Goal: Task Accomplishment & Management: Use online tool/utility

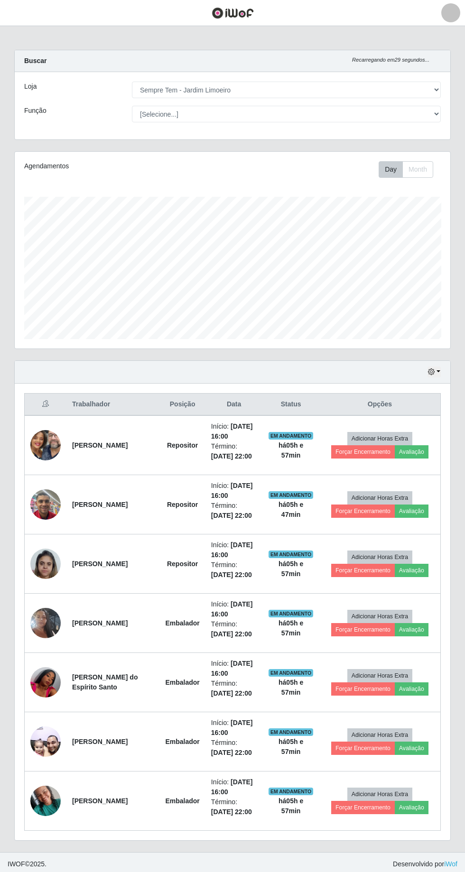
select select "508"
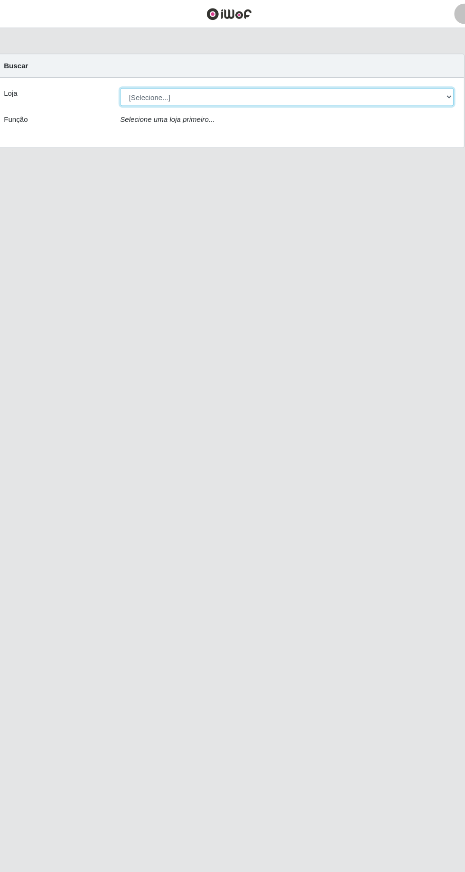
click at [368, 84] on select "[Selecione...] [GEOGRAPHIC_DATA] - [GEOGRAPHIC_DATA] [GEOGRAPHIC_DATA] - [GEOGR…" at bounding box center [286, 90] width 309 height 17
select select "508"
click at [132, 82] on select "[Selecione...] [GEOGRAPHIC_DATA] - [GEOGRAPHIC_DATA] [GEOGRAPHIC_DATA] - [GEOGR…" at bounding box center [286, 90] width 309 height 17
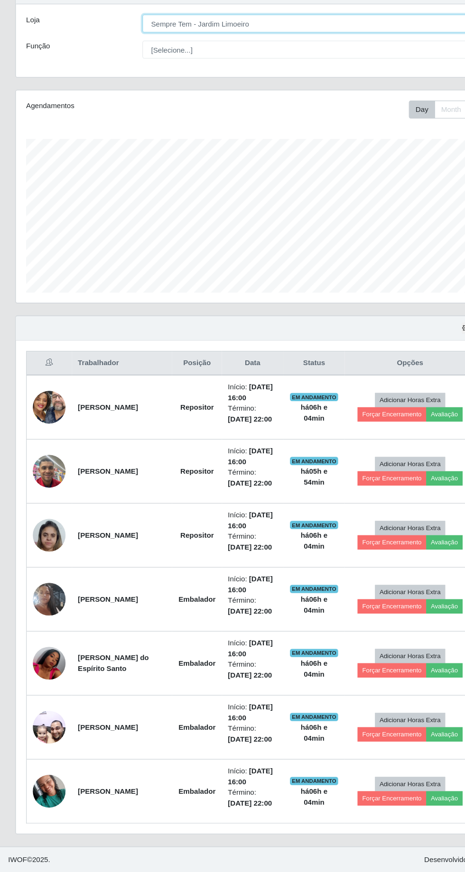
scroll to position [62, 0]
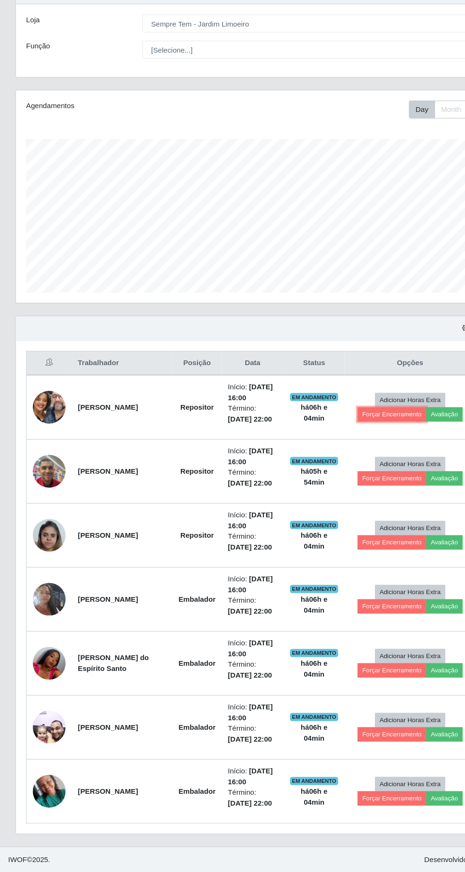
click at [352, 442] on button "Forçar Encerramento" at bounding box center [363, 448] width 64 height 13
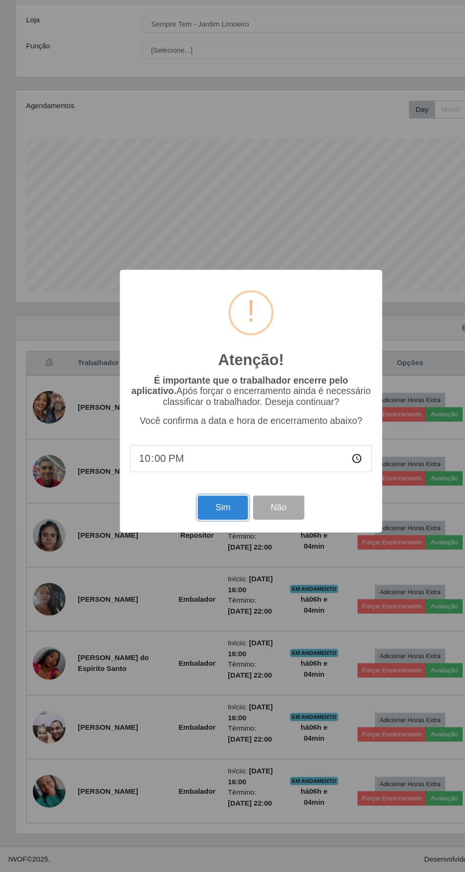
click at [201, 539] on button "Sim" at bounding box center [206, 535] width 46 height 22
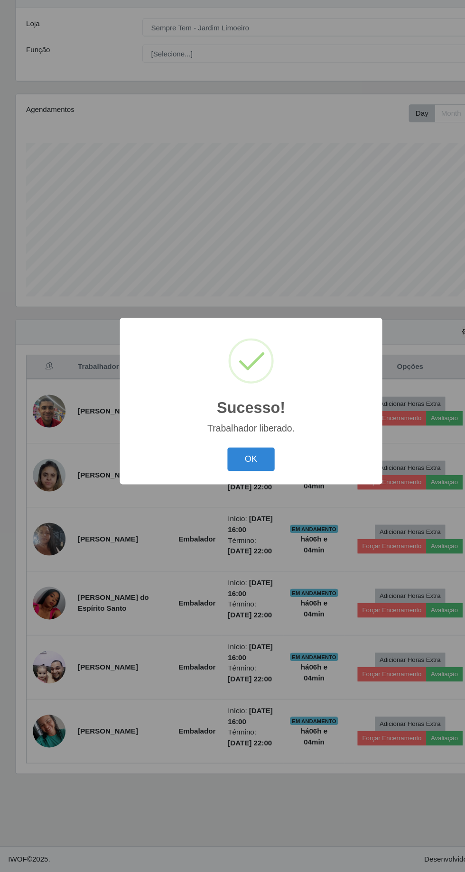
click at [224, 485] on button "OK" at bounding box center [233, 490] width 44 height 22
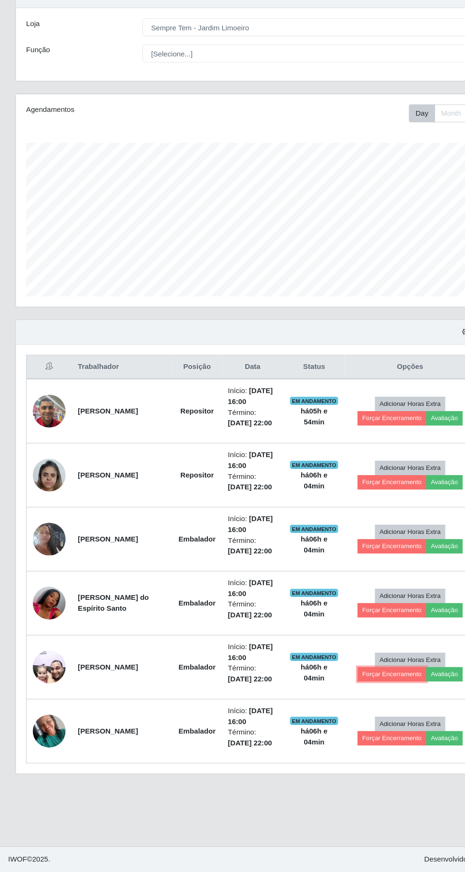
click at [343, 683] on button "Forçar Encerramento" at bounding box center [363, 689] width 64 height 13
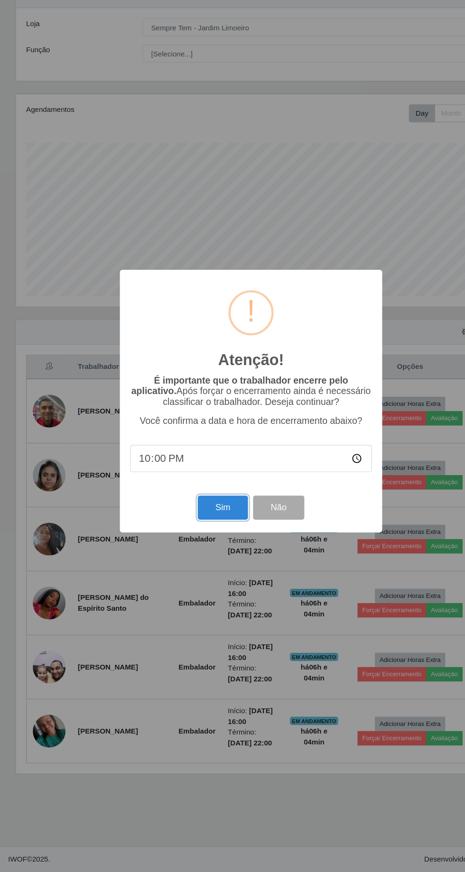
click at [194, 532] on button "Sim" at bounding box center [206, 535] width 46 height 22
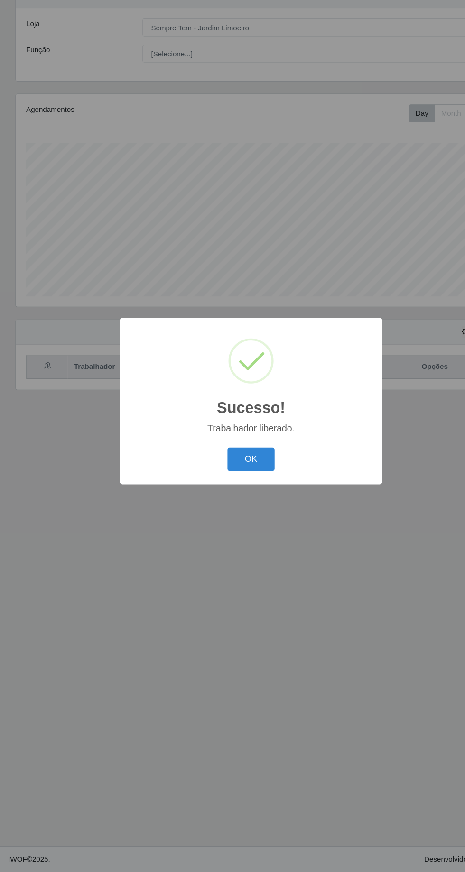
click at [232, 490] on button "OK" at bounding box center [233, 490] width 44 height 22
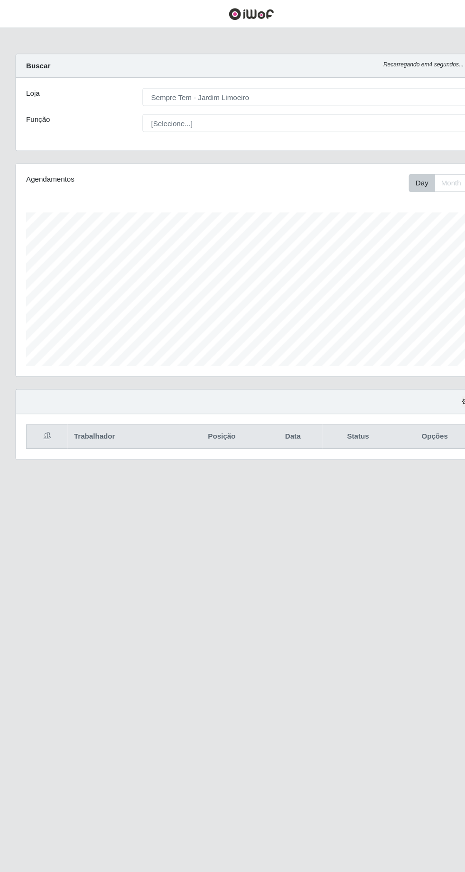
scroll to position [0, 0]
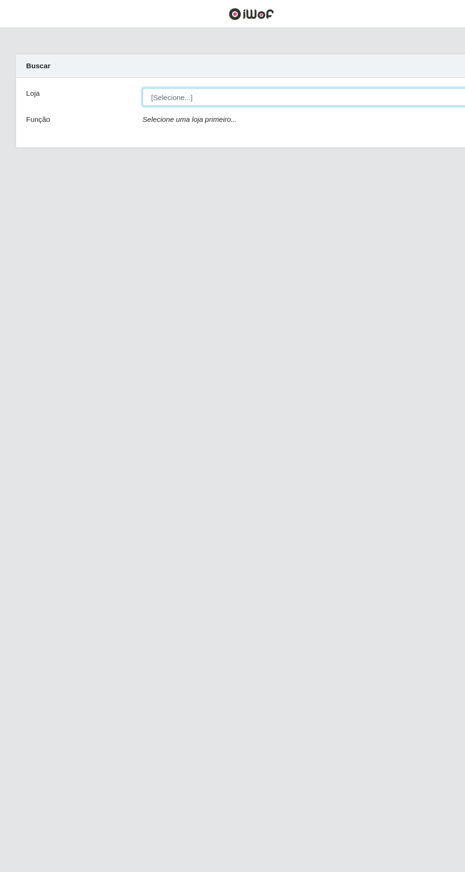
click at [305, 90] on select "[Selecione...] Carone - Itapoa Carone - Praia da Costa Sempre Tem - Jardim Camb…" at bounding box center [286, 90] width 309 height 17
select select "508"
click at [132, 82] on select "[Selecione...] Carone - Itapoa Carone - Praia da Costa Sempre Tem - Jardim Camb…" at bounding box center [286, 90] width 309 height 17
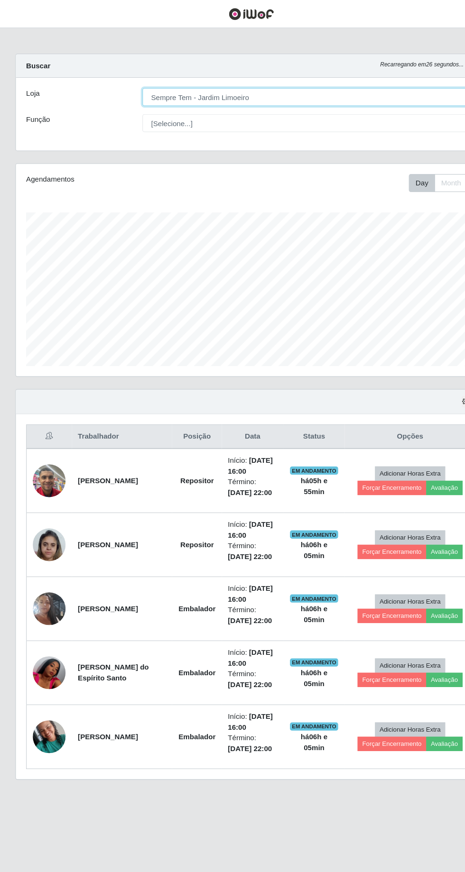
scroll to position [196, 435]
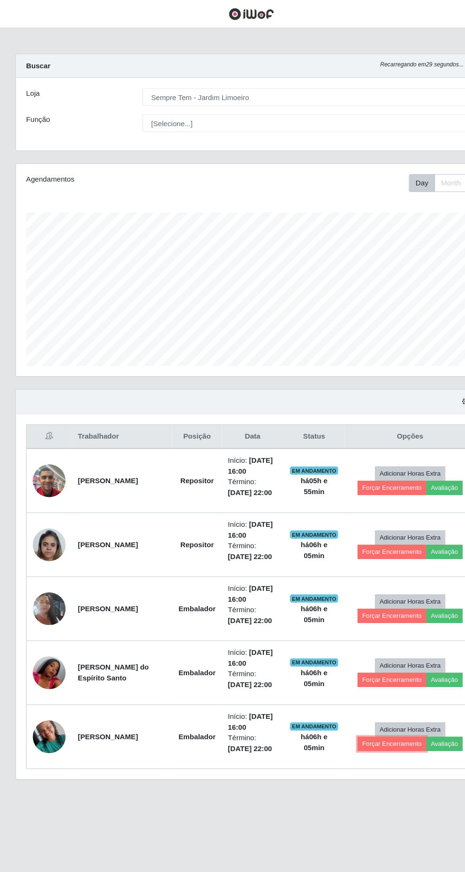
click at [345, 688] on button "Forçar Encerramento" at bounding box center [363, 689] width 64 height 13
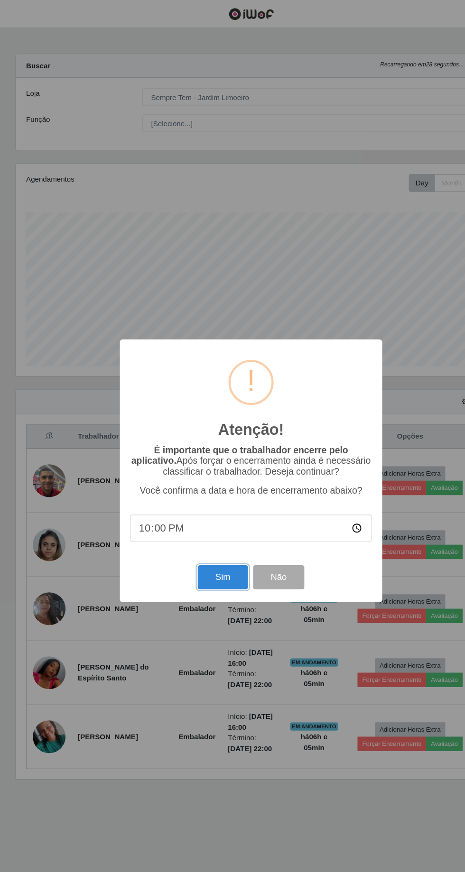
click at [210, 544] on button "Sim" at bounding box center [206, 535] width 46 height 22
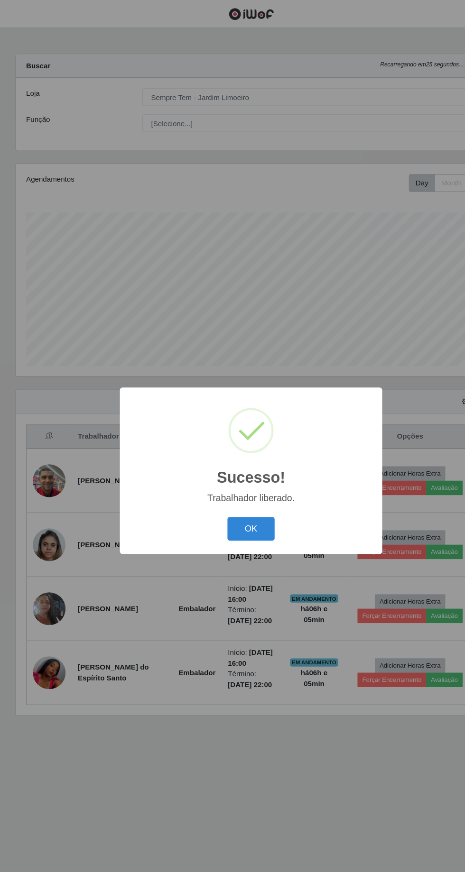
click at [231, 490] on button "OK" at bounding box center [233, 490] width 44 height 22
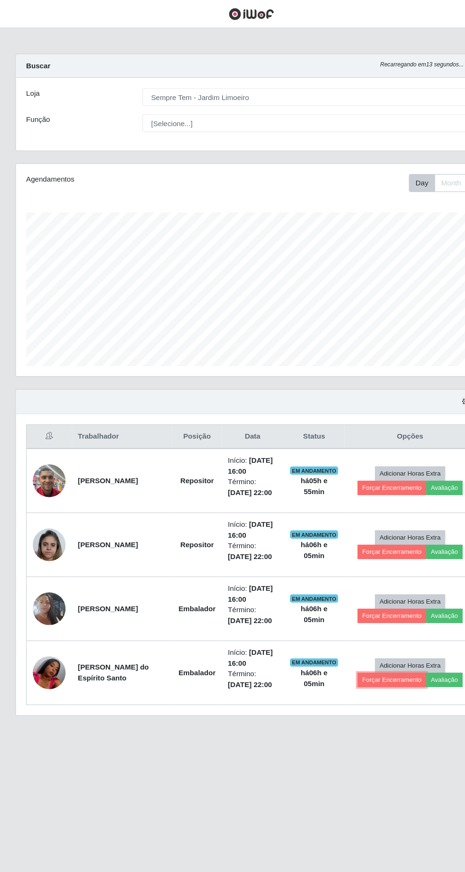
click at [355, 626] on button "Forçar Encerramento" at bounding box center [363, 629] width 64 height 13
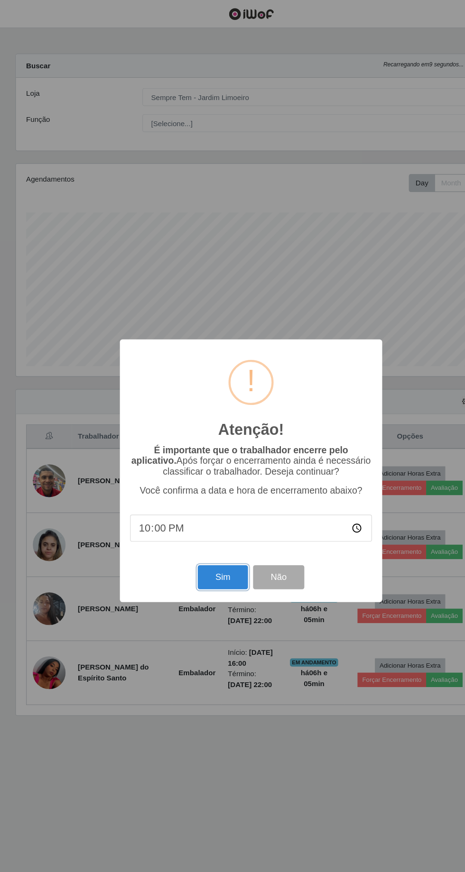
click at [194, 546] on button "Sim" at bounding box center [206, 535] width 46 height 22
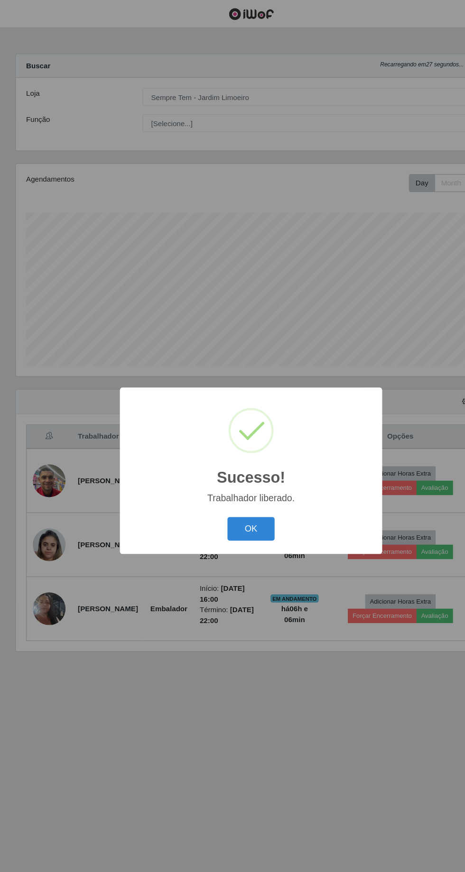
click at [243, 497] on button "OK" at bounding box center [233, 490] width 44 height 22
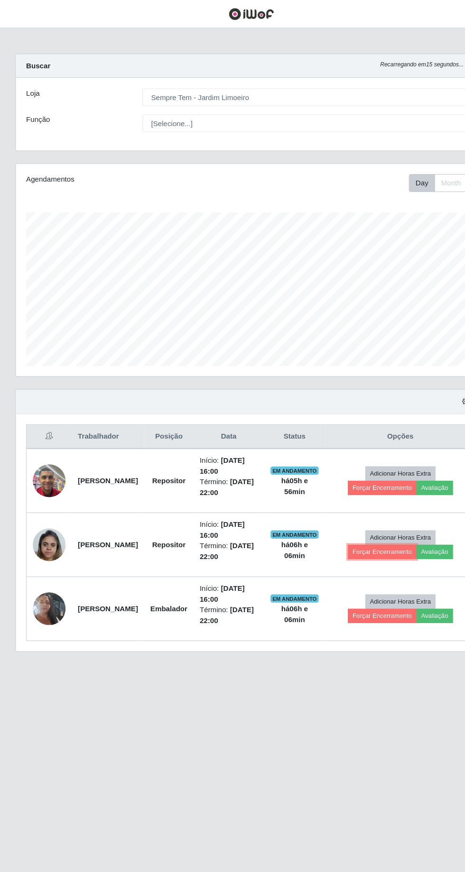
click at [342, 509] on button "Forçar Encerramento" at bounding box center [354, 511] width 64 height 13
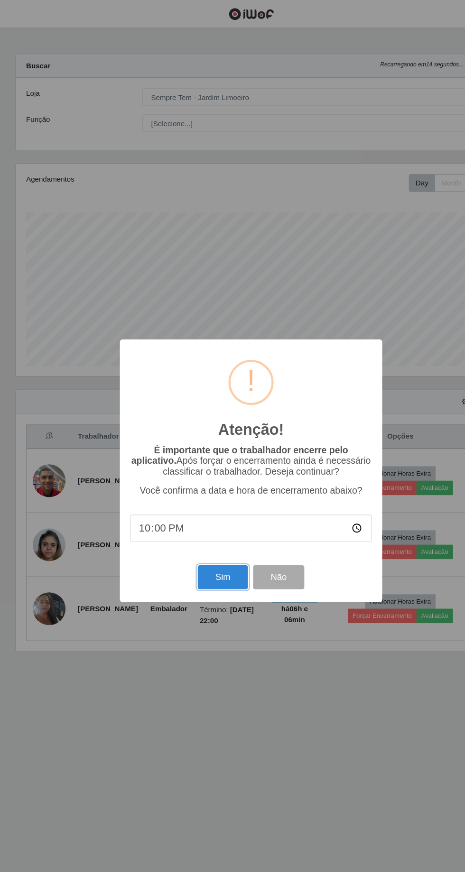
click at [198, 540] on button "Sim" at bounding box center [206, 535] width 46 height 22
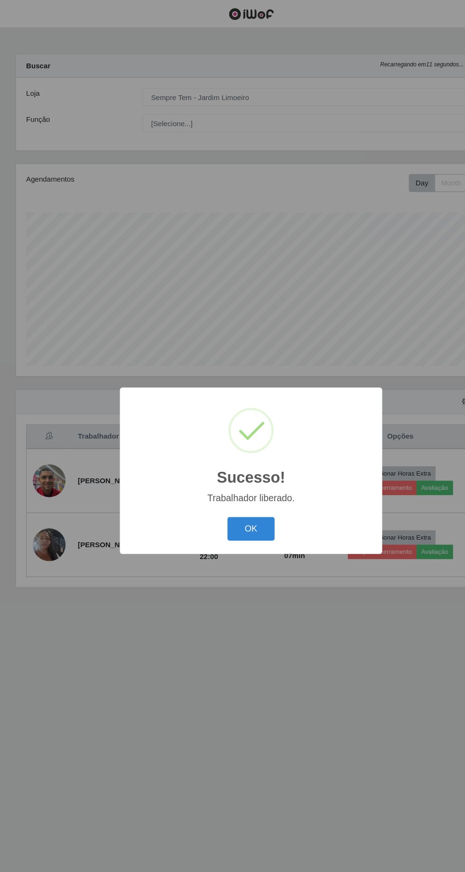
click at [219, 492] on button "OK" at bounding box center [233, 490] width 44 height 22
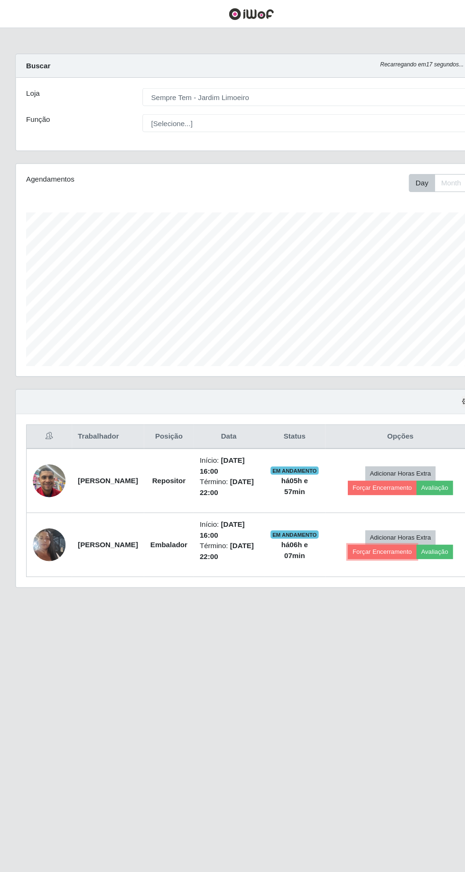
click at [352, 508] on button "Forçar Encerramento" at bounding box center [354, 511] width 64 height 13
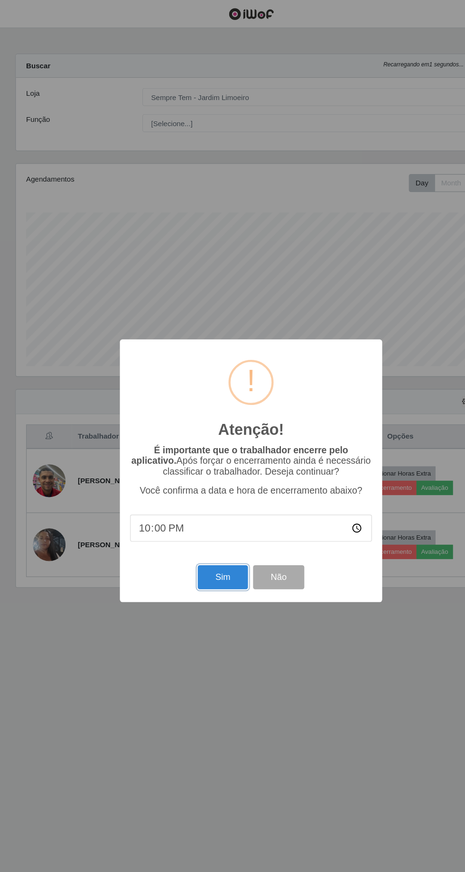
click at [201, 539] on button "Sim" at bounding box center [206, 535] width 46 height 22
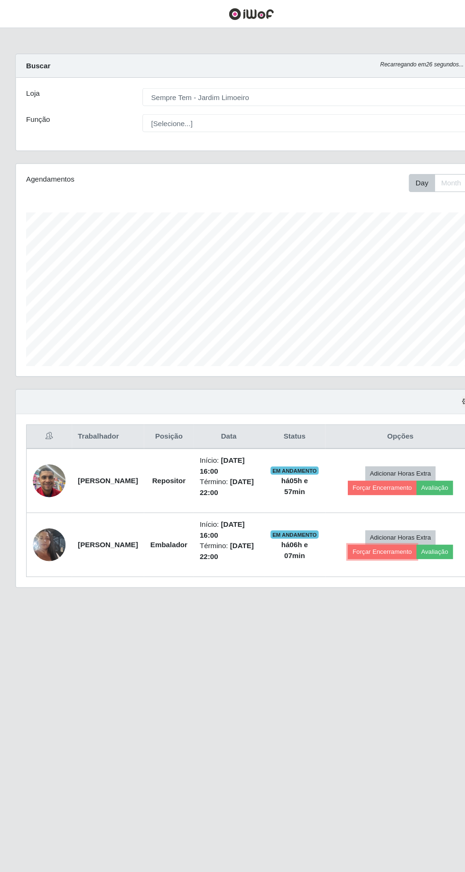
click at [350, 505] on button "Forçar Encerramento" at bounding box center [354, 511] width 64 height 13
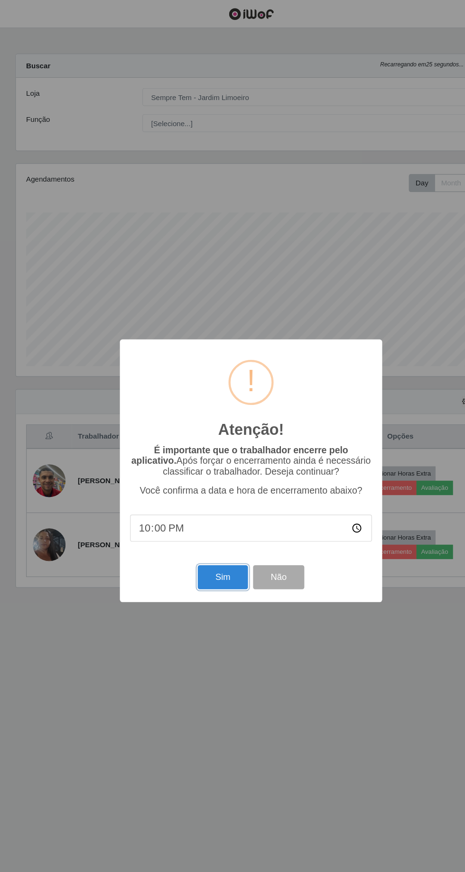
click at [204, 539] on button "Sim" at bounding box center [206, 535] width 46 height 22
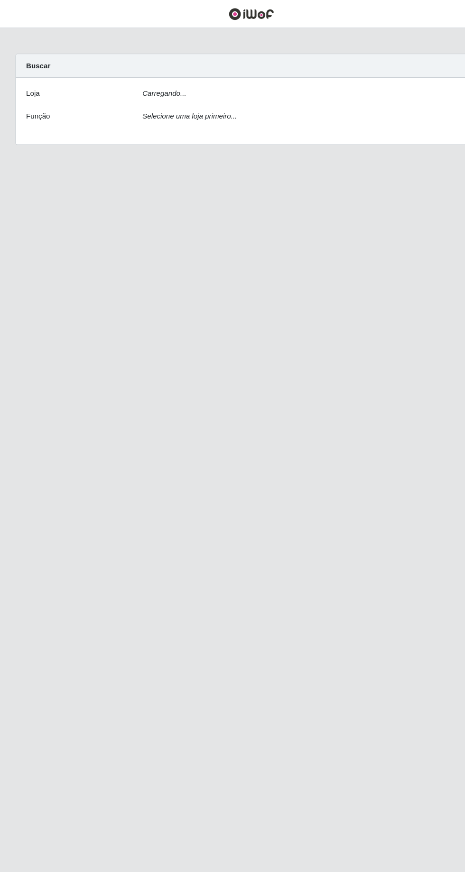
click at [352, 73] on div "Loja Carregando... Função Selecione uma loja primeiro..." at bounding box center [232, 103] width 435 height 62
click at [312, 73] on div "Loja Carregando... Função Selecione uma loja primeiro..." at bounding box center [232, 103] width 435 height 62
click at [380, 97] on div "Loja Carregando... Função Selecione uma loja primeiro..." at bounding box center [232, 103] width 435 height 62
click at [324, 168] on main "Carregando... Buscar Loja [Selecione...] Carone - Itapoa Carone - Praia da Cost…" at bounding box center [232, 437] width 465 height 823
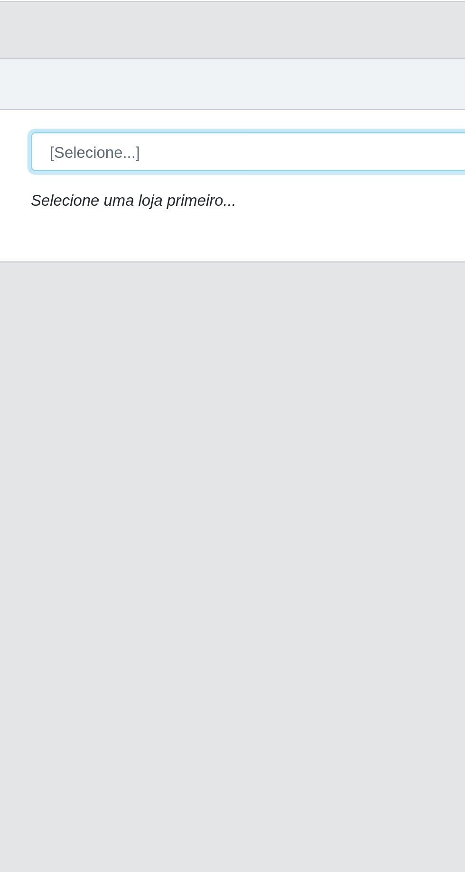
click at [276, 92] on select "[Selecione...] [GEOGRAPHIC_DATA] - [GEOGRAPHIC_DATA] [GEOGRAPHIC_DATA] - [GEOGR…" at bounding box center [286, 90] width 309 height 17
select select "508"
click at [132, 82] on select "[Selecione...] [GEOGRAPHIC_DATA] - [GEOGRAPHIC_DATA] [GEOGRAPHIC_DATA] - [GEOGR…" at bounding box center [286, 90] width 309 height 17
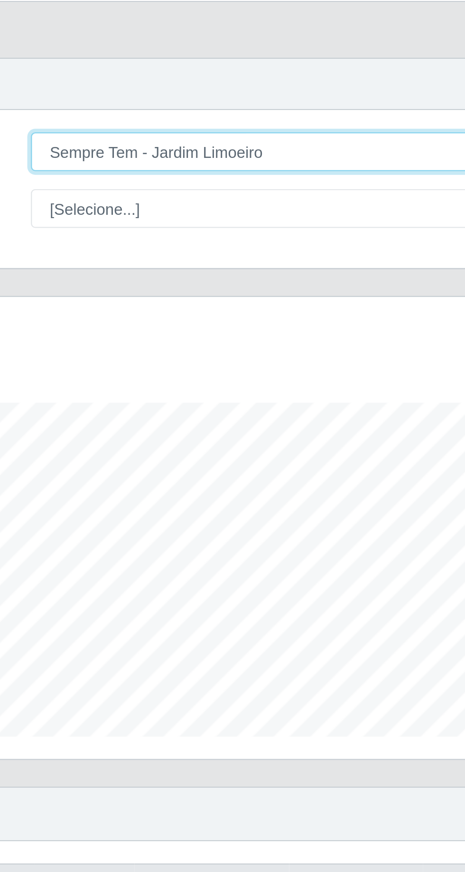
scroll to position [196, 435]
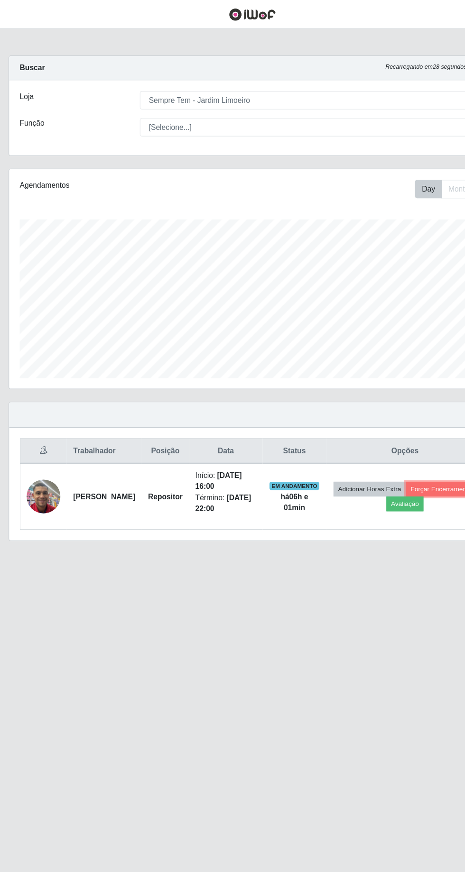
click at [370, 445] on button "Forçar Encerramento" at bounding box center [402, 438] width 64 height 13
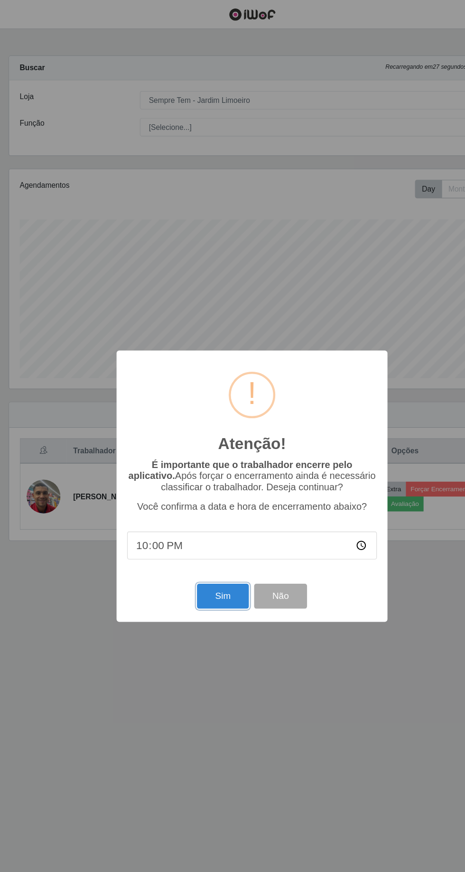
click at [218, 528] on button "Sim" at bounding box center [206, 535] width 46 height 22
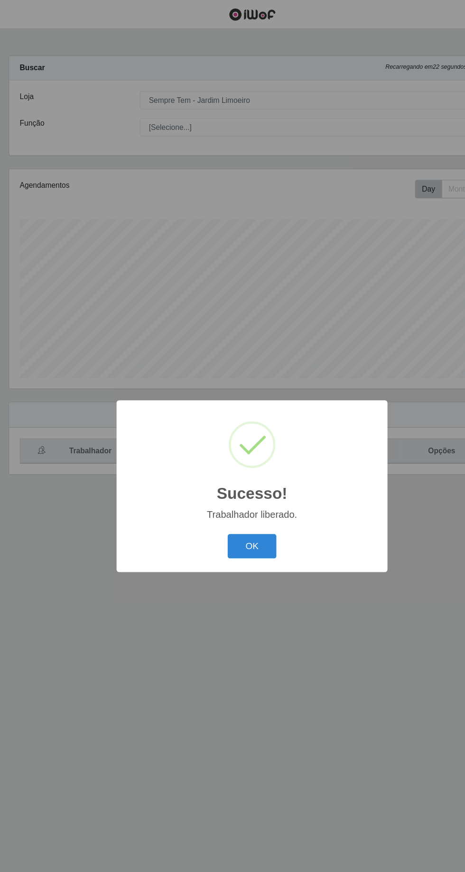
click at [243, 491] on button "OK" at bounding box center [233, 490] width 44 height 22
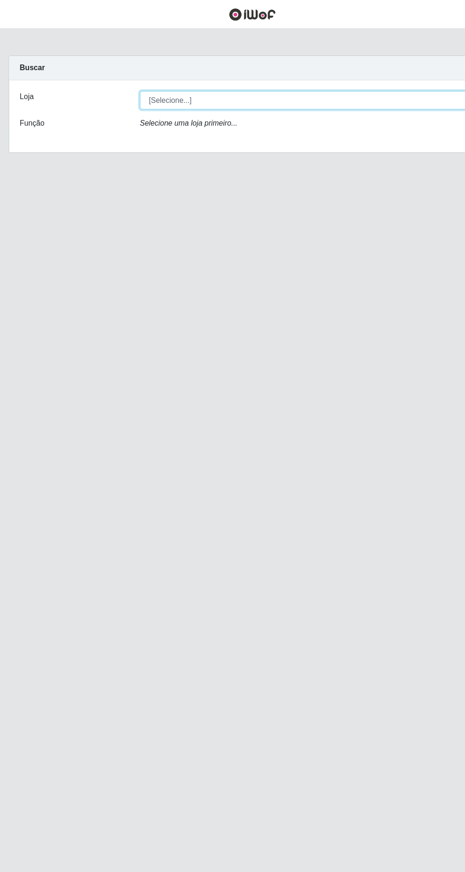
click at [392, 88] on select "[Selecione...] [GEOGRAPHIC_DATA] - [GEOGRAPHIC_DATA] [GEOGRAPHIC_DATA] - [GEOGR…" at bounding box center [286, 90] width 309 height 17
select select "508"
click at [132, 82] on select "[Selecione...] [GEOGRAPHIC_DATA] - [GEOGRAPHIC_DATA] [GEOGRAPHIC_DATA] - [GEOGR…" at bounding box center [286, 90] width 309 height 17
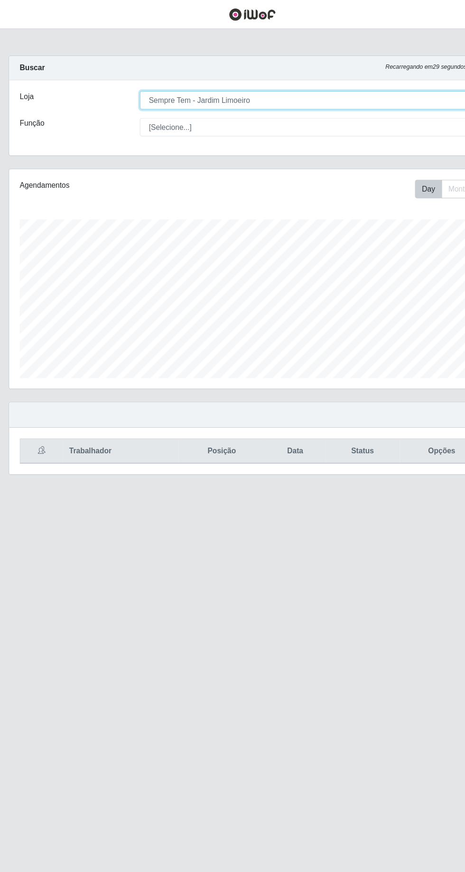
scroll to position [196, 435]
